Goal: Navigation & Orientation: Find specific page/section

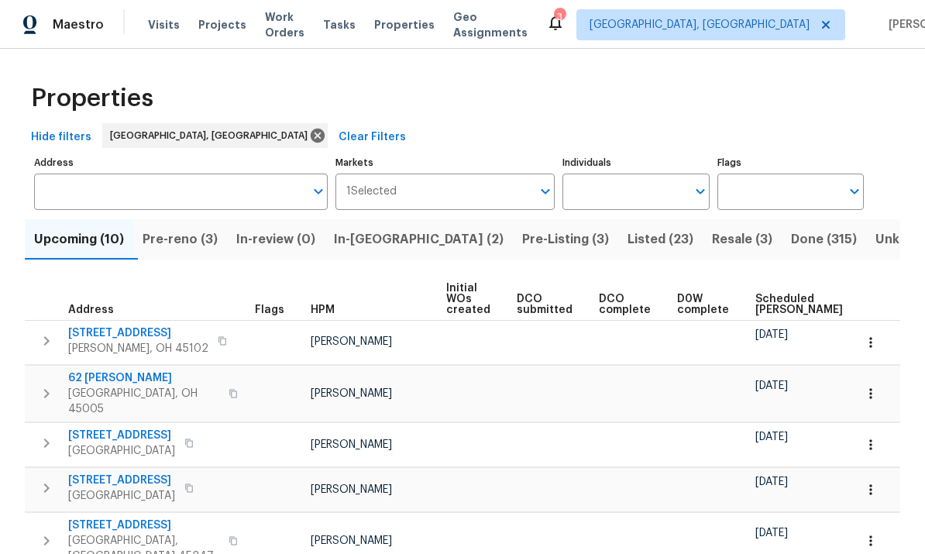
click at [378, 243] on span "In-reno (2)" at bounding box center [419, 239] width 170 height 22
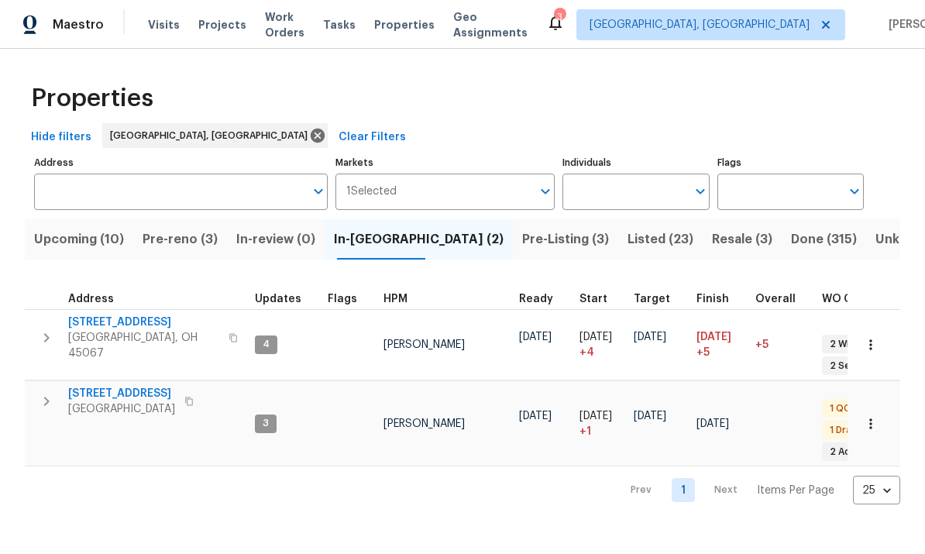
click at [522, 244] on span "Pre-Listing (3)" at bounding box center [565, 239] width 87 height 22
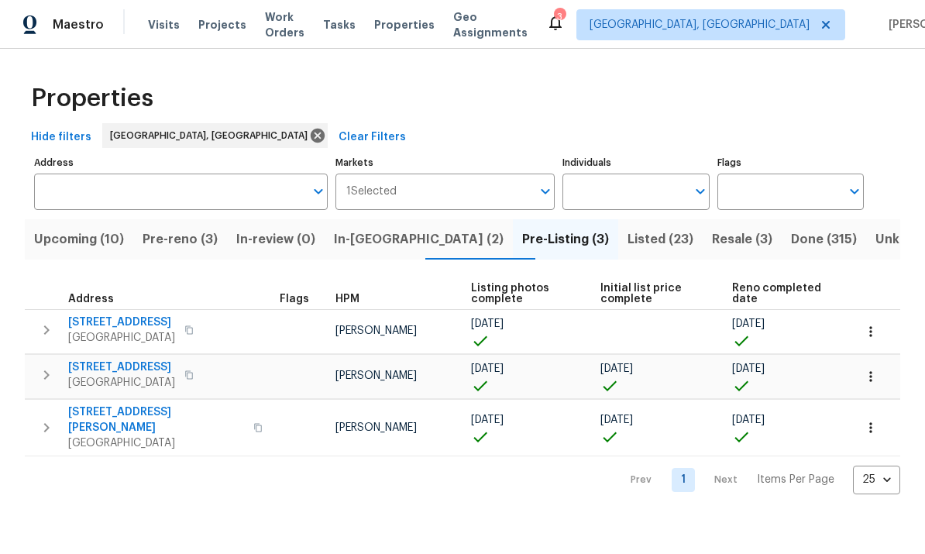
click at [193, 241] on span "Pre-reno (3)" at bounding box center [179, 239] width 75 height 22
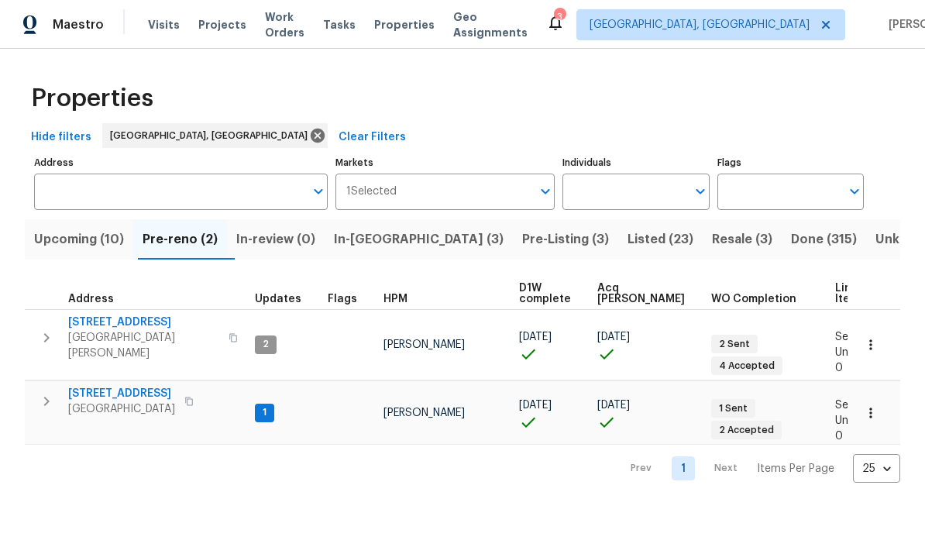
click at [97, 240] on span "Upcoming (10)" at bounding box center [79, 239] width 90 height 22
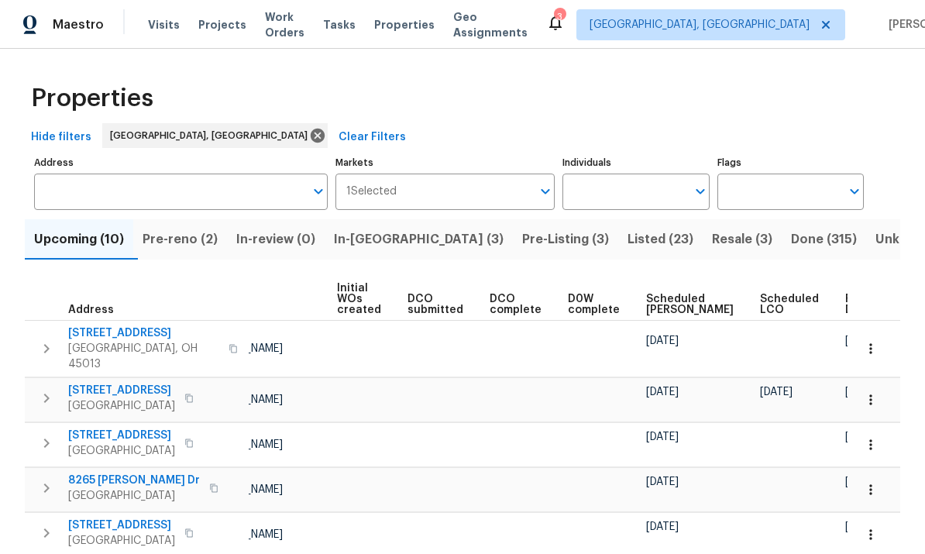
scroll to position [0, 109]
click at [845, 304] on span "Ready Date" at bounding box center [862, 304] width 34 height 22
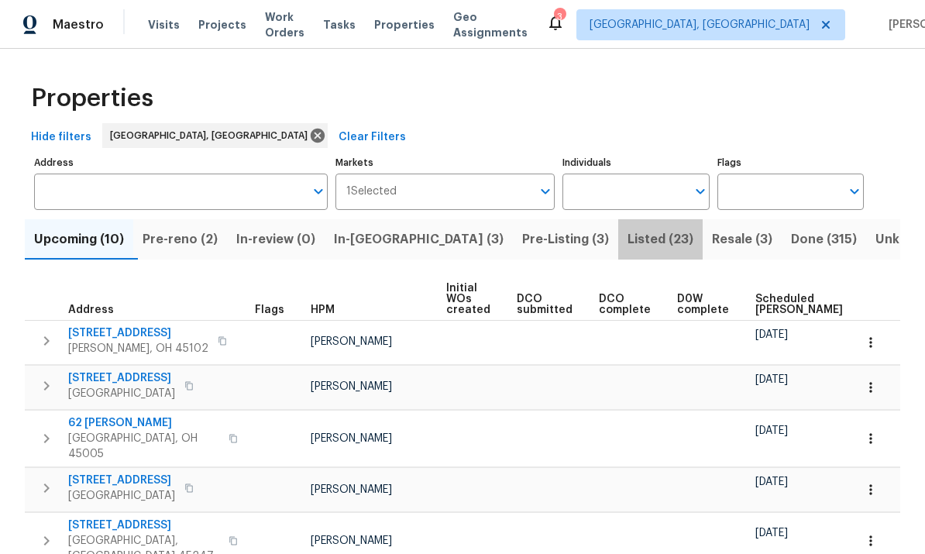
click at [627, 240] on span "Listed (23)" at bounding box center [660, 239] width 66 height 22
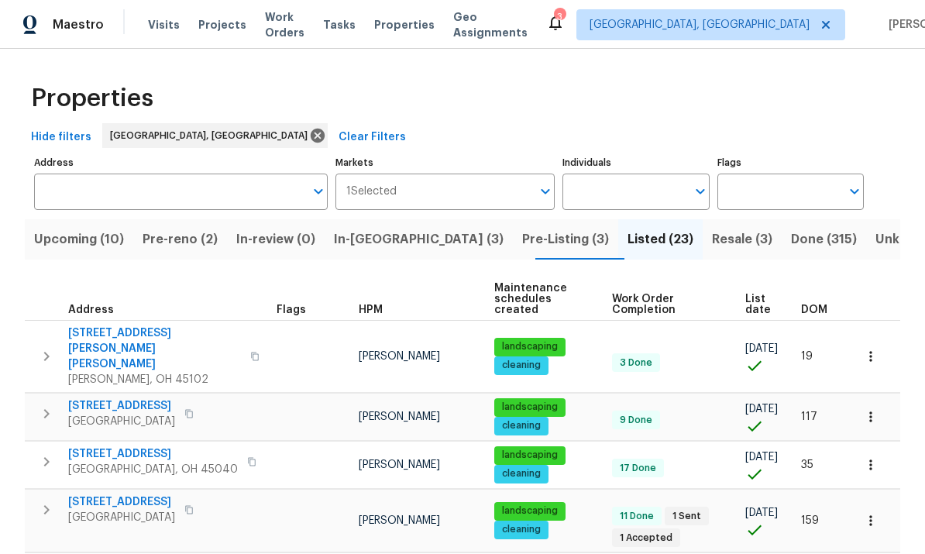
click at [763, 293] on span "List date" at bounding box center [759, 304] width 29 height 22
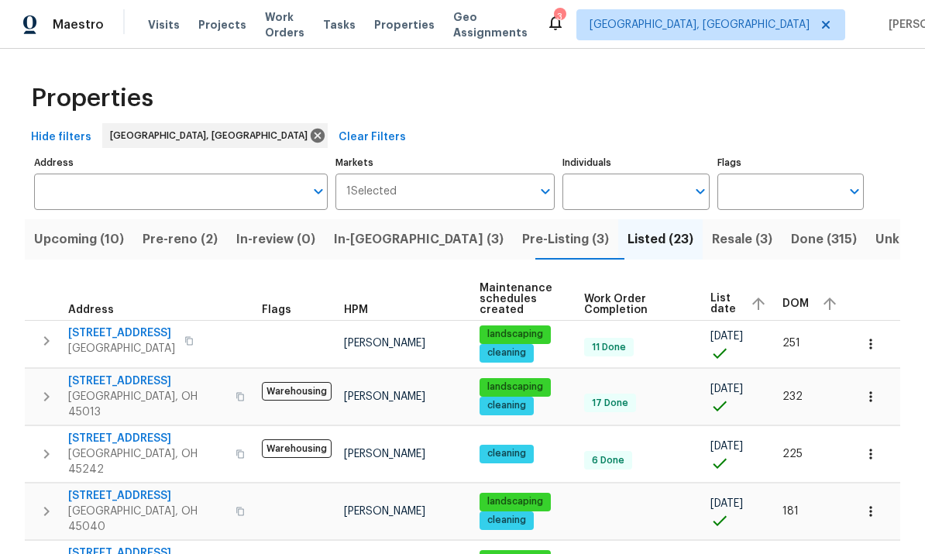
click at [727, 298] on span "List date" at bounding box center [723, 304] width 27 height 22
